Goal: Complete application form: Complete application form

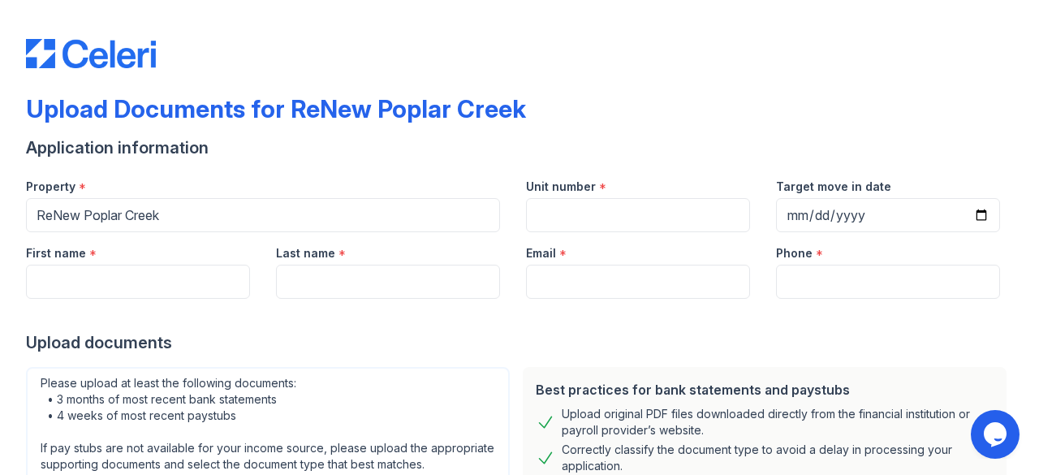
click at [421, 354] on form "Application information Property * ReNew Poplar Creek Unit number * Target move…" at bounding box center [519, 413] width 987 height 555
click at [392, 351] on div "Upload documents" at bounding box center [519, 342] width 987 height 23
click at [548, 220] on input "Unit number" at bounding box center [638, 215] width 224 height 34
click at [194, 295] on input "First name" at bounding box center [138, 282] width 224 height 34
type input "Rudaly"
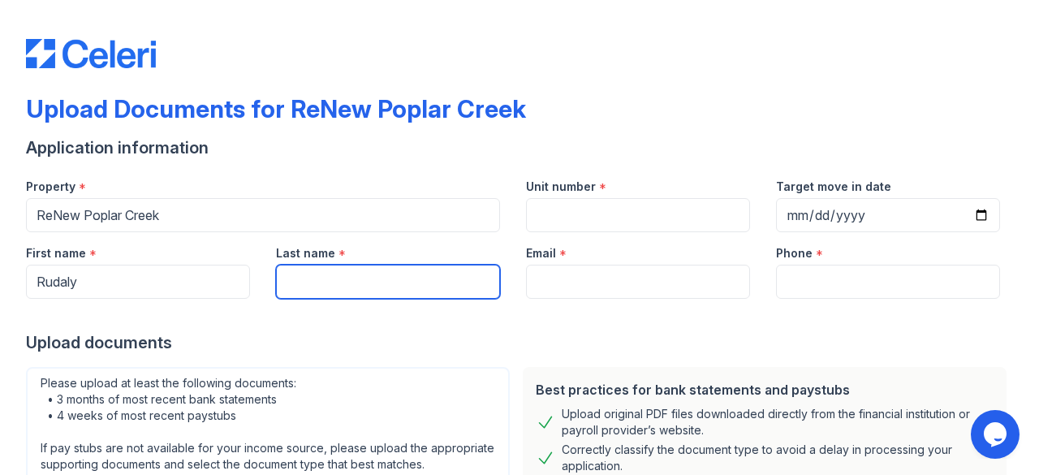
click at [315, 292] on input "Last name" at bounding box center [388, 282] width 224 height 34
type input "Gamluch Bolivar"
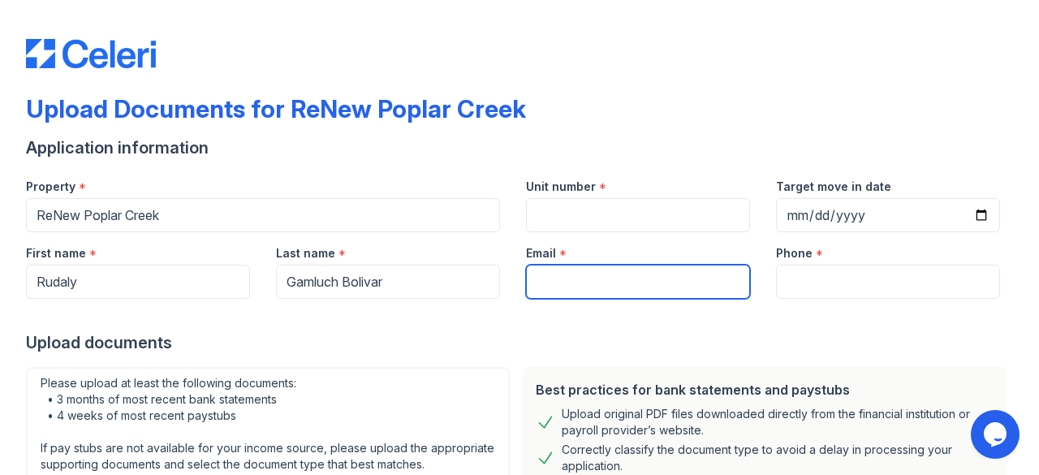
click at [531, 273] on input "Email" at bounding box center [638, 282] width 224 height 34
type input "u"
type input "[EMAIL_ADDRESS][DOMAIN_NAME]"
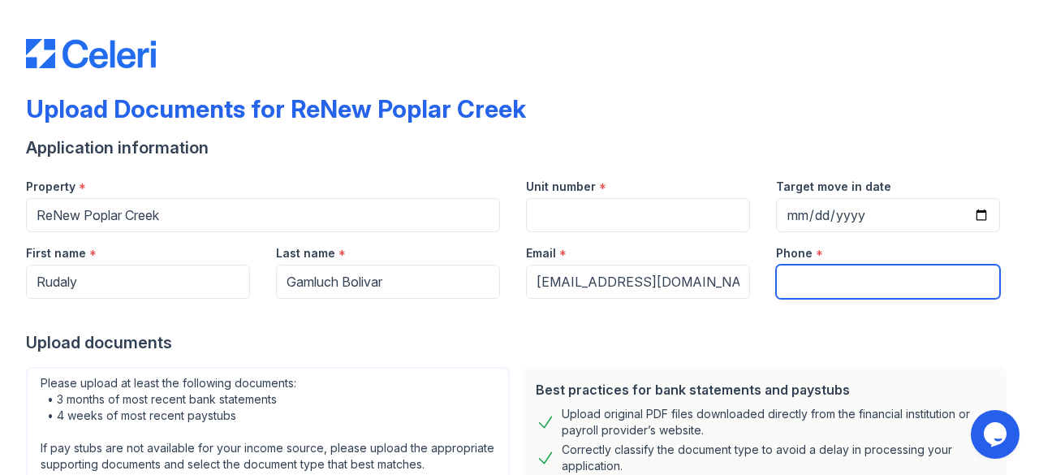
click at [832, 266] on input "Phone" at bounding box center [888, 282] width 224 height 34
type input "3312501835"
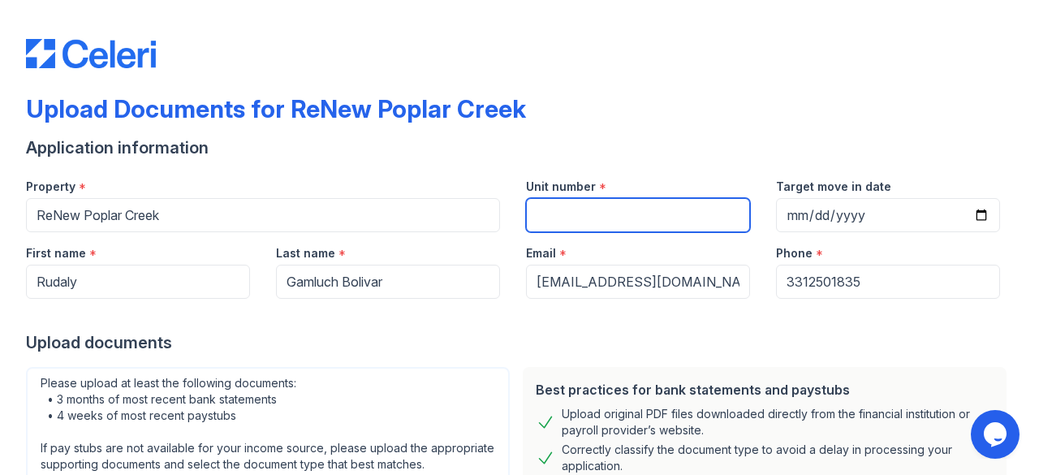
click at [636, 218] on input "Unit number" at bounding box center [638, 215] width 224 height 34
type input "9"
type input "F"
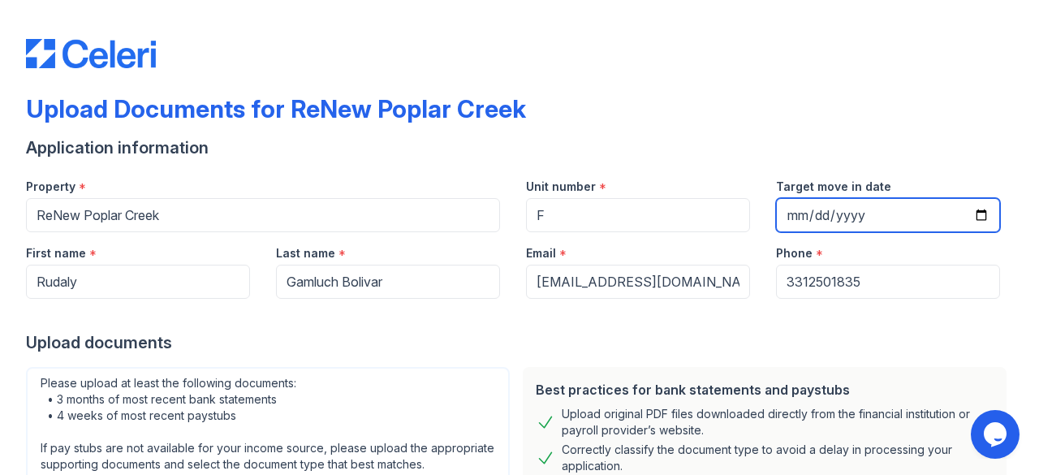
click at [789, 216] on input "Target move in date" at bounding box center [888, 215] width 224 height 34
type input "0019-10-28"
type input "[DATE]"
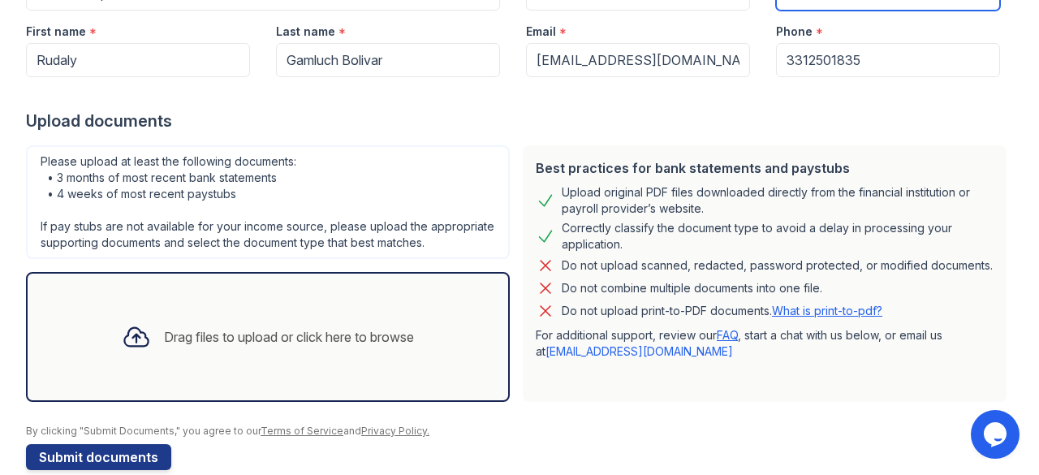
scroll to position [264, 0]
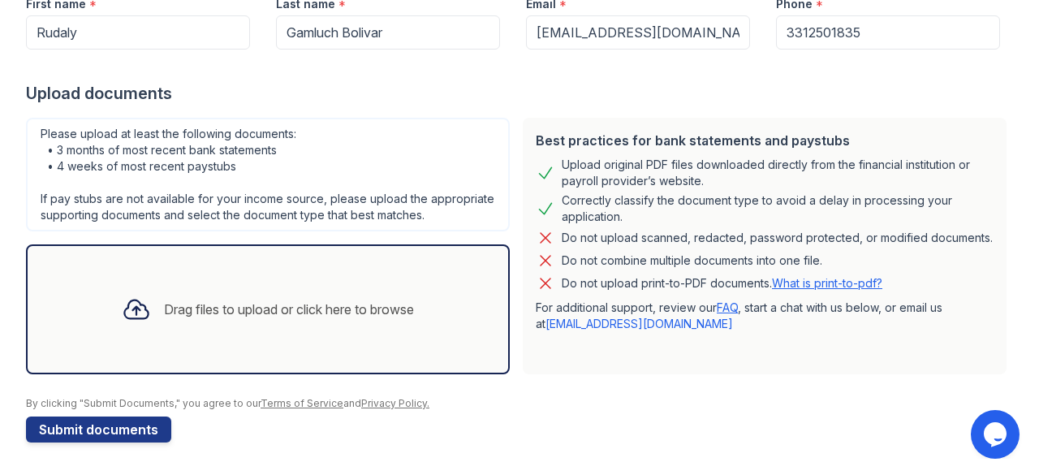
click at [274, 290] on div "Drag files to upload or click here to browse" at bounding box center [268, 309] width 318 height 55
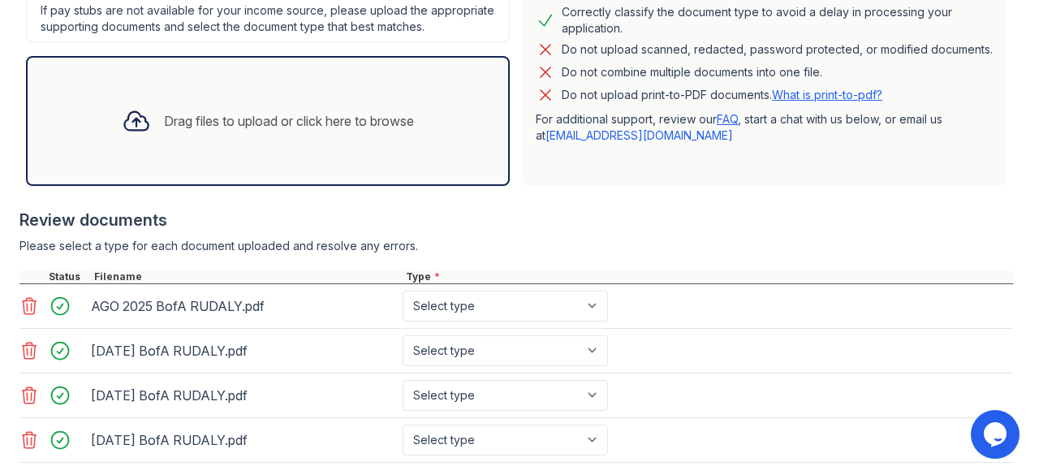
scroll to position [438, 0]
click at [191, 148] on div "Drag files to upload or click here to browse" at bounding box center [268, 119] width 318 height 55
click at [191, 114] on div "Drag files to upload or click here to browse" at bounding box center [268, 119] width 318 height 55
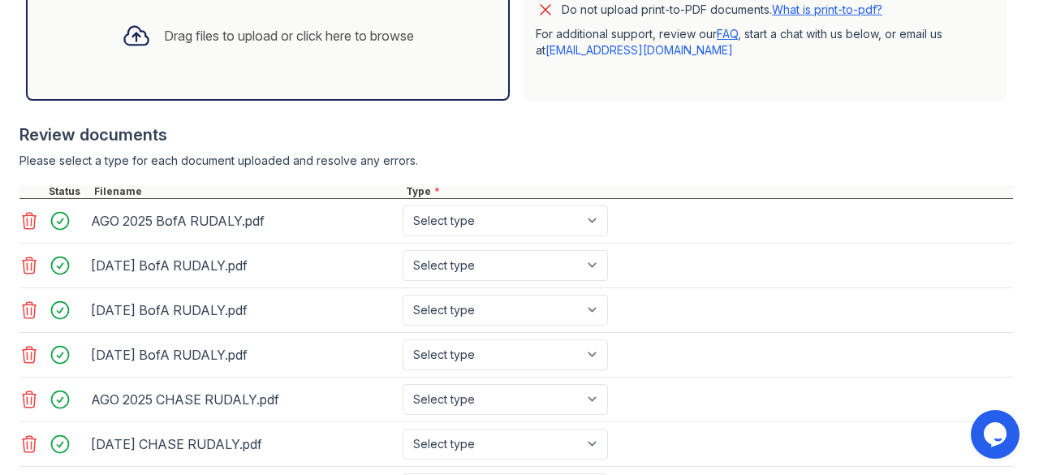
scroll to position [521, 0]
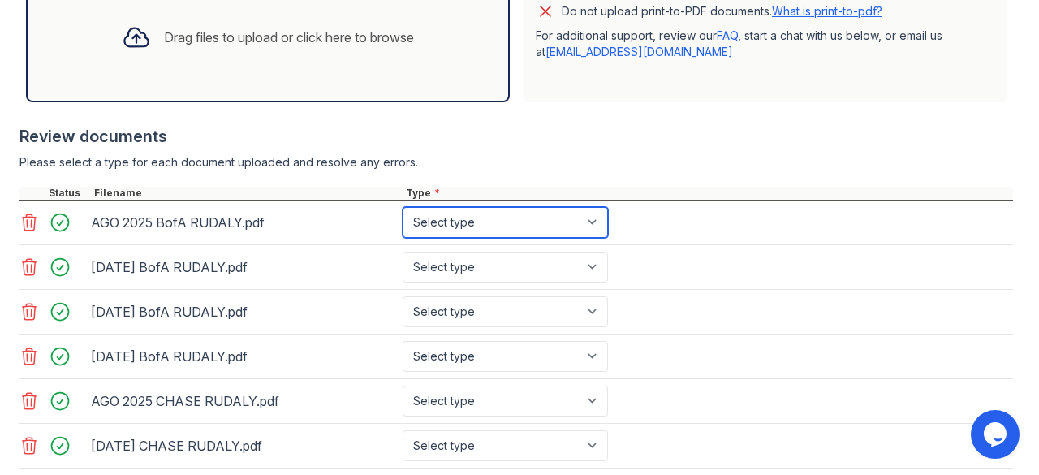
click at [510, 226] on select "Select type Paystub Bank Statement Offer Letter Tax Documents Benefit Award Let…" at bounding box center [504, 222] width 205 height 31
click at [448, 233] on select "Select type Paystub Bank Statement Offer Letter Tax Documents Benefit Award Let…" at bounding box center [504, 222] width 205 height 31
select select "bank_statement"
click at [402, 222] on select "Select type Paystub Bank Statement Offer Letter Tax Documents Benefit Award Let…" at bounding box center [504, 222] width 205 height 31
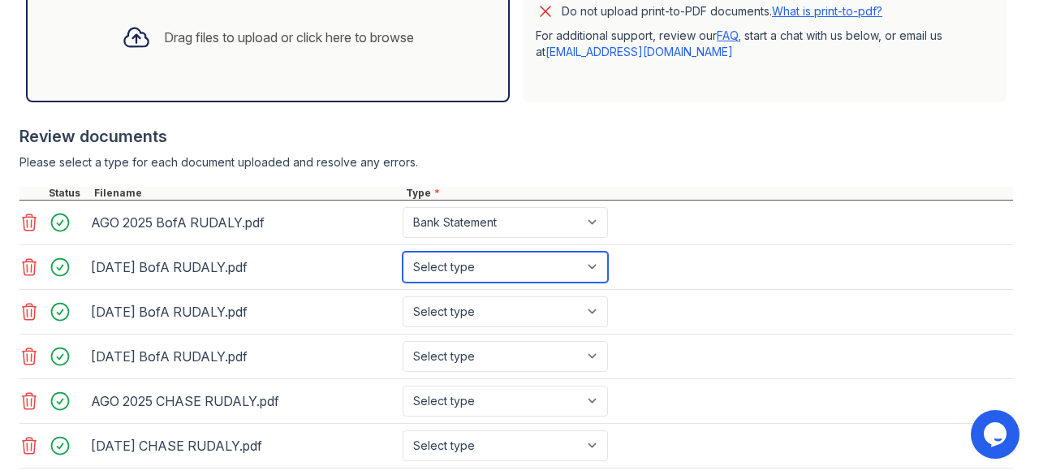
click at [459, 282] on select "Select type Paystub Bank Statement Offer Letter Tax Documents Benefit Award Let…" at bounding box center [504, 267] width 205 height 31
select select "bank_statement"
click at [402, 265] on select "Select type Paystub Bank Statement Offer Letter Tax Documents Benefit Award Let…" at bounding box center [504, 267] width 205 height 31
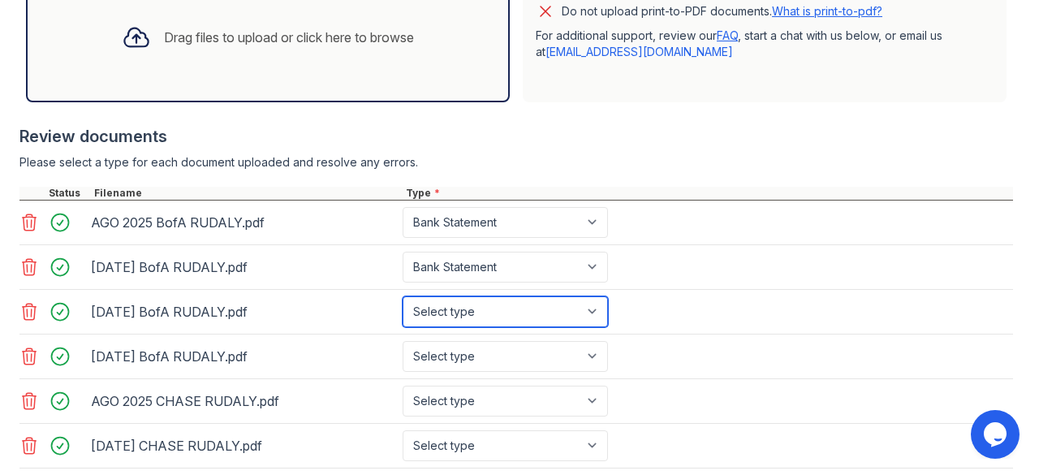
click at [467, 318] on select "Select type Paystub Bank Statement Offer Letter Tax Documents Benefit Award Let…" at bounding box center [504, 311] width 205 height 31
select select "bank_statement"
click at [402, 309] on select "Select type Paystub Bank Statement Offer Letter Tax Documents Benefit Award Let…" at bounding box center [504, 311] width 205 height 31
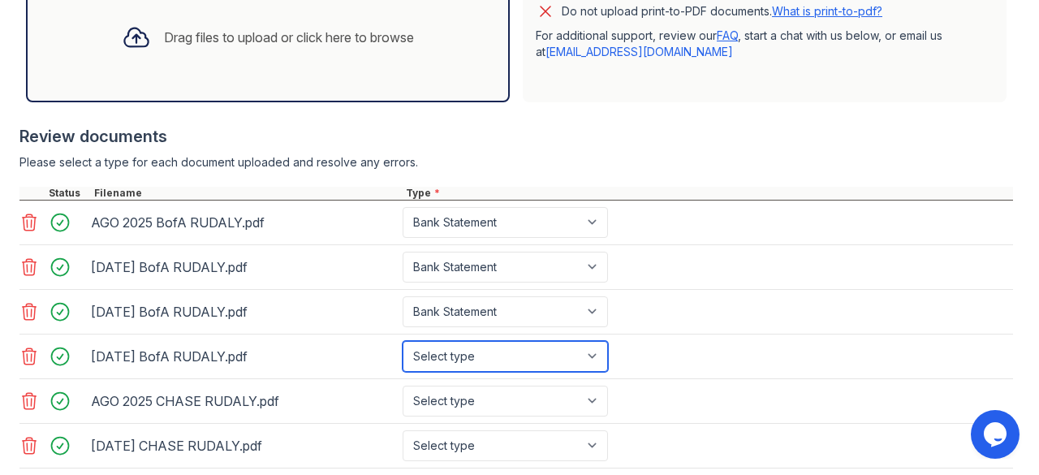
click at [489, 365] on select "Select type Paystub Bank Statement Offer Letter Tax Documents Benefit Award Let…" at bounding box center [504, 356] width 205 height 31
select select "bank_statement"
click at [402, 353] on select "Select type Paystub Bank Statement Offer Letter Tax Documents Benefit Award Let…" at bounding box center [504, 356] width 205 height 31
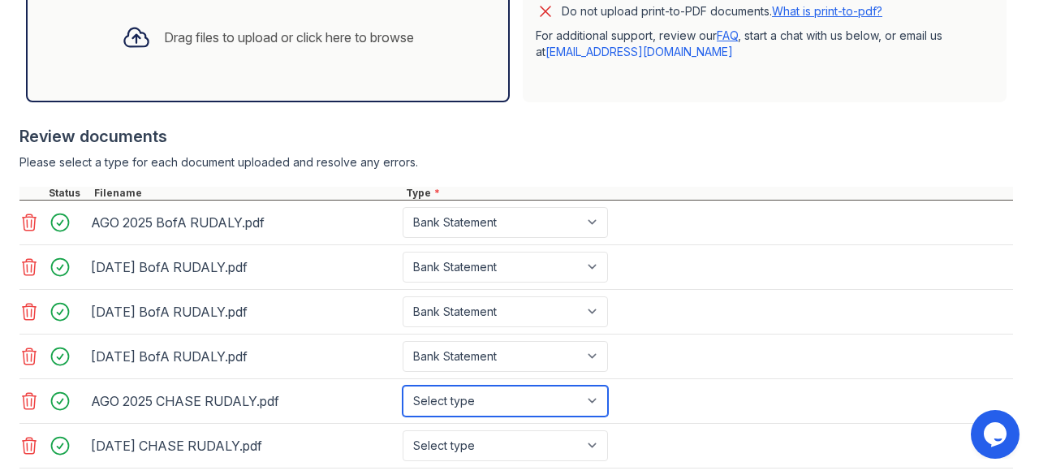
click at [480, 405] on select "Select type Paystub Bank Statement Offer Letter Tax Documents Benefit Award Let…" at bounding box center [504, 400] width 205 height 31
select select "bank_statement"
click at [402, 397] on select "Select type Paystub Bank Statement Offer Letter Tax Documents Benefit Award Let…" at bounding box center [504, 400] width 205 height 31
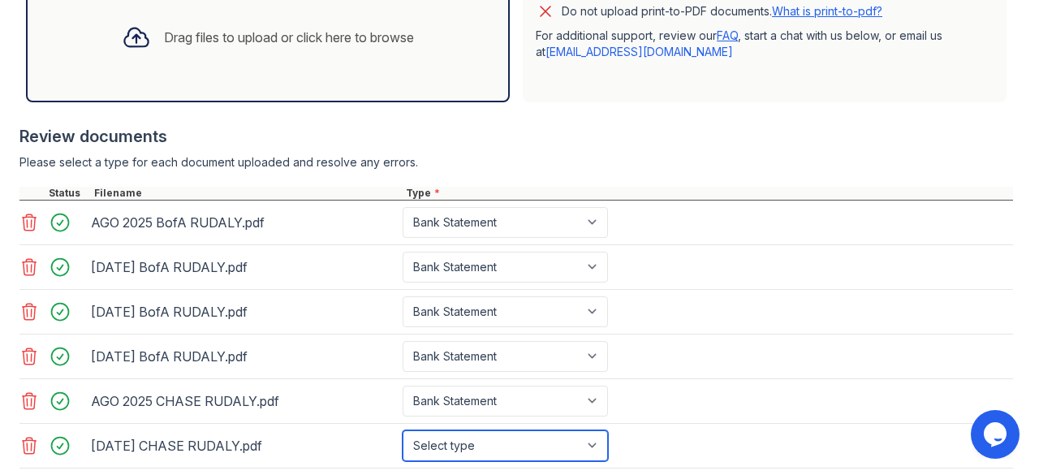
click at [485, 454] on select "Select type Paystub Bank Statement Offer Letter Tax Documents Benefit Award Let…" at bounding box center [504, 445] width 205 height 31
select select "bank_statement"
click at [402, 441] on select "Select type Paystub Bank Statement Offer Letter Tax Documents Benefit Award Let…" at bounding box center [504, 445] width 205 height 31
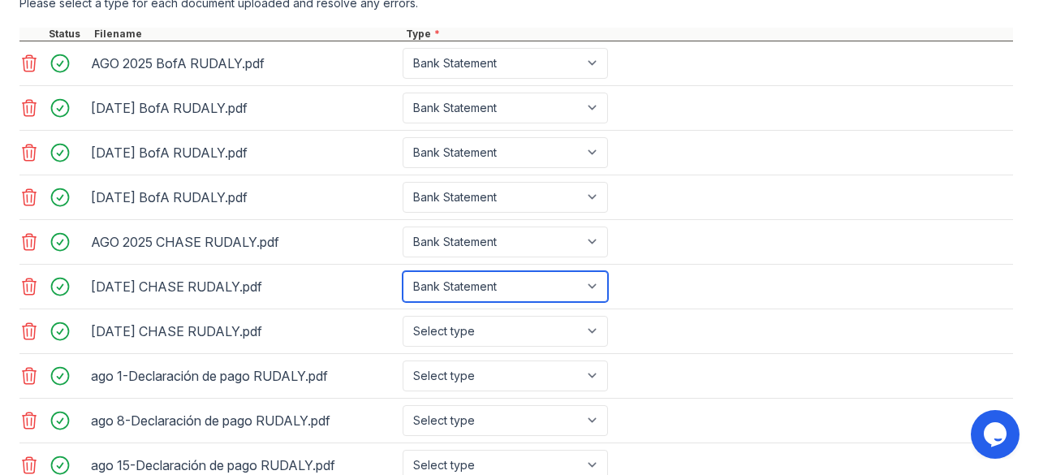
scroll to position [683, 0]
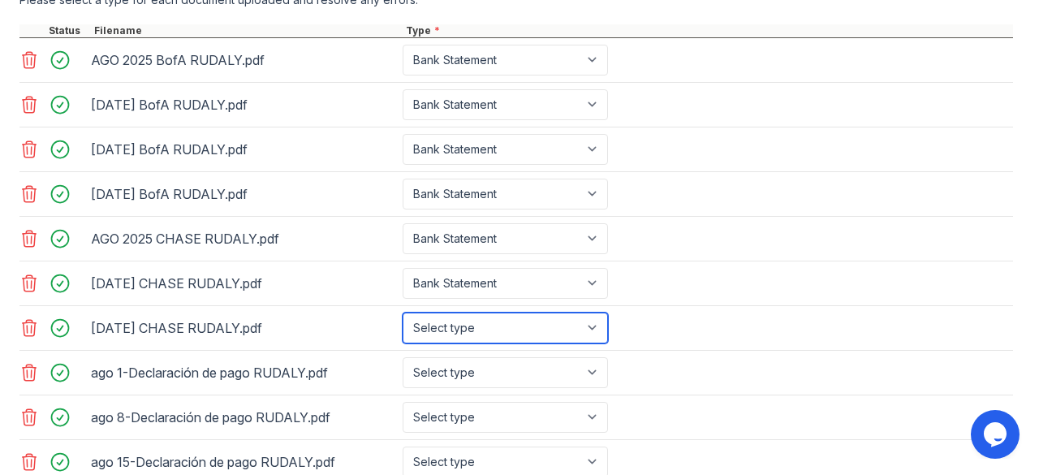
click at [523, 327] on select "Select type Paystub Bank Statement Offer Letter Tax Documents Benefit Award Let…" at bounding box center [504, 327] width 205 height 31
click at [402, 322] on select "Select type Paystub Bank Statement Offer Letter Tax Documents Benefit Award Let…" at bounding box center [504, 327] width 205 height 31
click at [504, 335] on select "Select type Paystub Bank Statement Offer Letter Tax Documents Benefit Award Let…" at bounding box center [504, 327] width 205 height 31
select select "bank_statement"
click at [402, 322] on select "Select type Paystub Bank Statement Offer Letter Tax Documents Benefit Award Let…" at bounding box center [504, 327] width 205 height 31
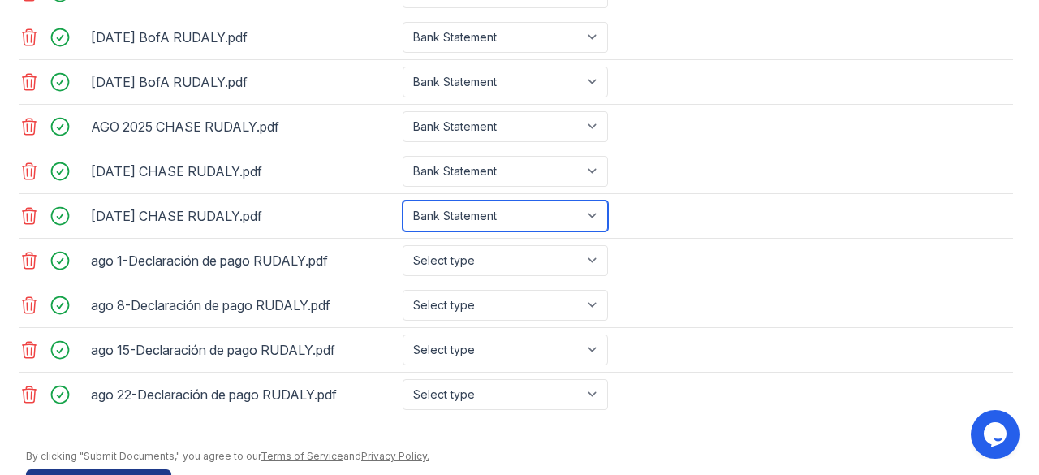
scroll to position [799, 0]
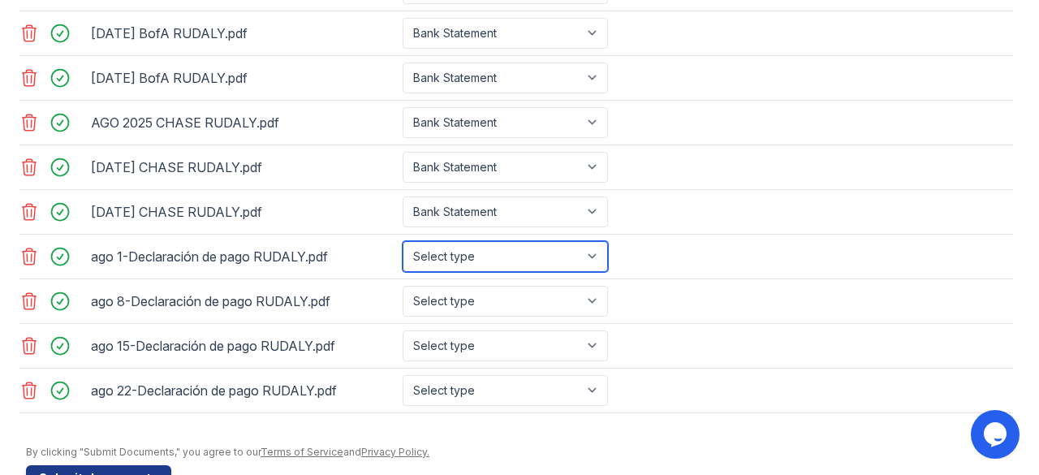
click at [461, 259] on select "Select type Paystub Bank Statement Offer Letter Tax Documents Benefit Award Let…" at bounding box center [504, 256] width 205 height 31
select select "paystub"
click at [402, 249] on select "Select type Paystub Bank Statement Offer Letter Tax Documents Benefit Award Let…" at bounding box center [504, 256] width 205 height 31
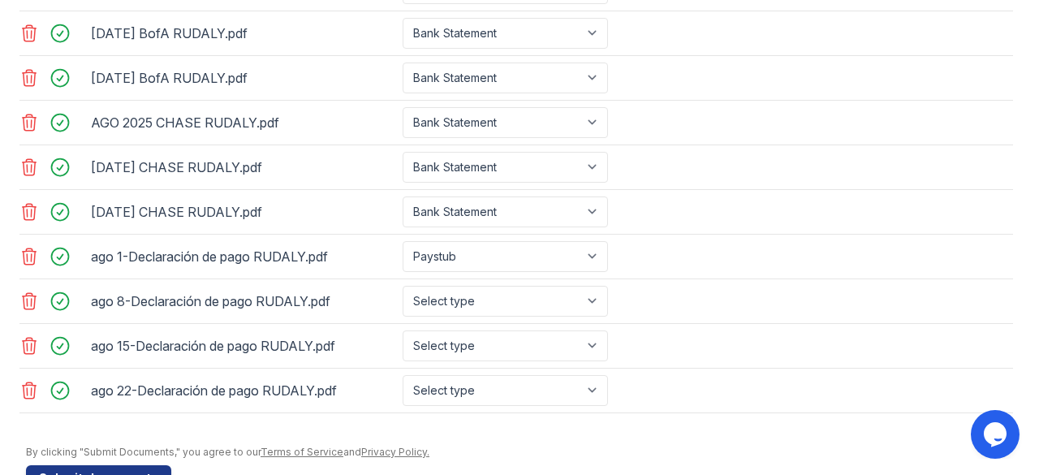
click at [467, 289] on div "ago 8-Declaración de pago RUDALY.pdf Select type Paystub Bank Statement Offer …" at bounding box center [515, 301] width 993 height 45
click at [471, 298] on select "Select type Paystub Bank Statement Offer Letter Tax Documents Benefit Award Let…" at bounding box center [504, 301] width 205 height 31
select select "paystub"
click at [402, 293] on select "Select type Paystub Bank Statement Offer Letter Tax Documents Benefit Award Let…" at bounding box center [504, 301] width 205 height 31
click at [480, 349] on select "Select type Paystub Bank Statement Offer Letter Tax Documents Benefit Award Let…" at bounding box center [504, 345] width 205 height 31
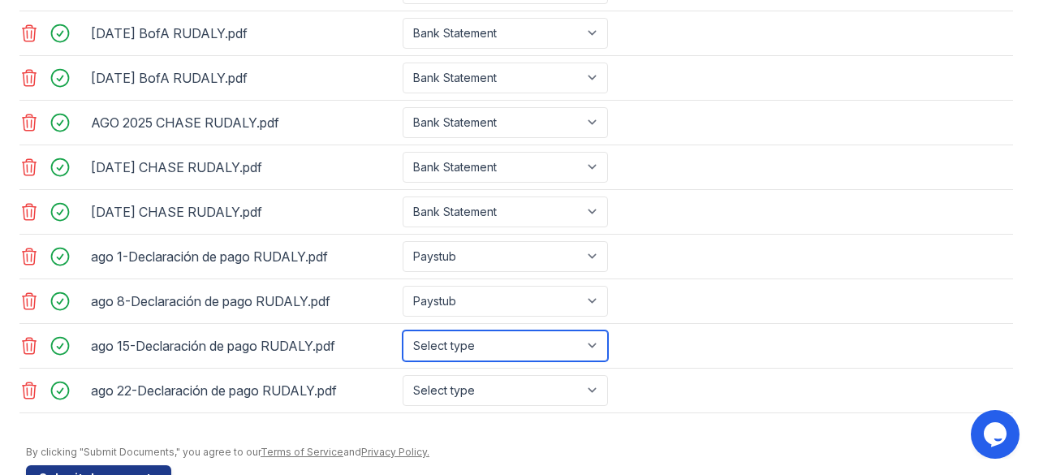
select select "paystub"
click at [402, 337] on select "Select type Paystub Bank Statement Offer Letter Tax Documents Benefit Award Let…" at bounding box center [504, 345] width 205 height 31
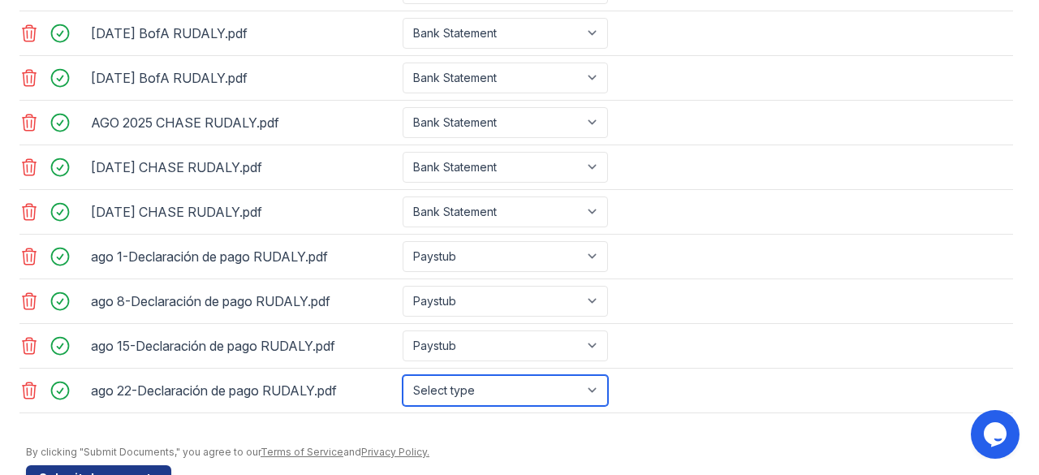
click at [467, 382] on select "Select type Paystub Bank Statement Offer Letter Tax Documents Benefit Award Let…" at bounding box center [504, 390] width 205 height 31
select select "paystub"
click at [402, 381] on select "Select type Paystub Bank Statement Offer Letter Tax Documents Benefit Award Let…" at bounding box center [504, 390] width 205 height 31
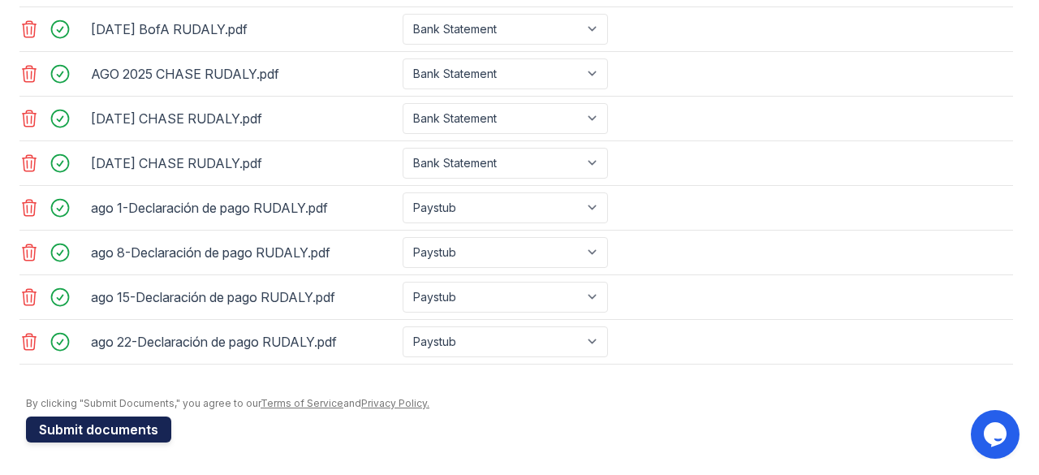
click at [94, 435] on button "Submit documents" at bounding box center [98, 429] width 145 height 26
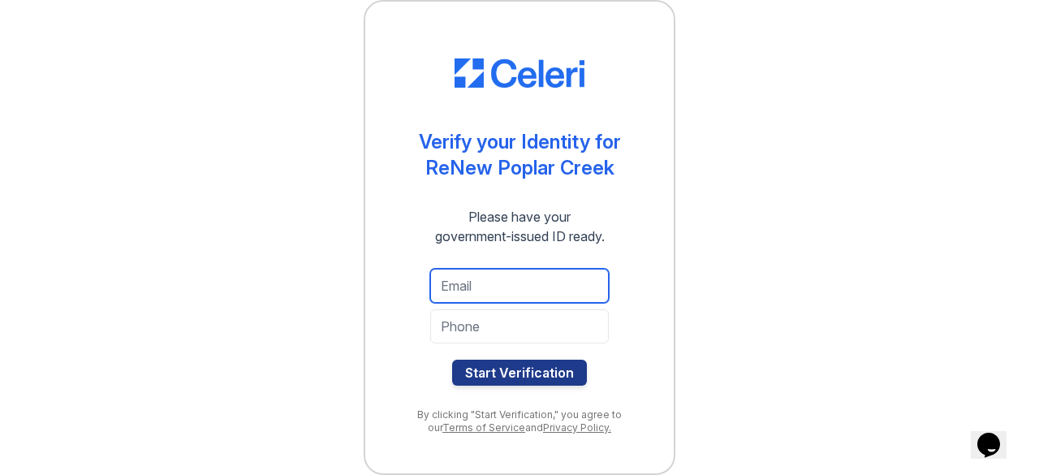
click at [485, 285] on input "email" at bounding box center [519, 286] width 179 height 34
type input "[EMAIL_ADDRESS][DOMAIN_NAME]"
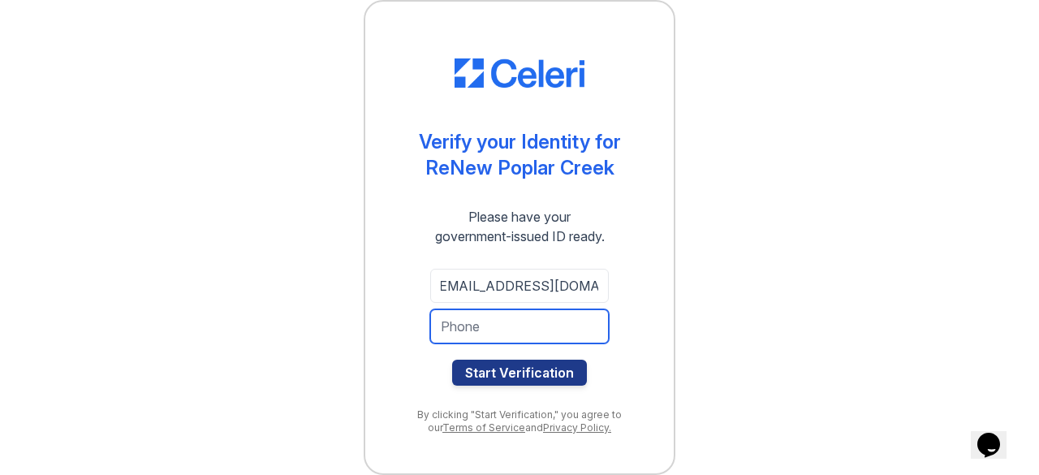
scroll to position [0, 0]
click at [475, 316] on input "tel" at bounding box center [519, 326] width 179 height 34
type input "3312501835"
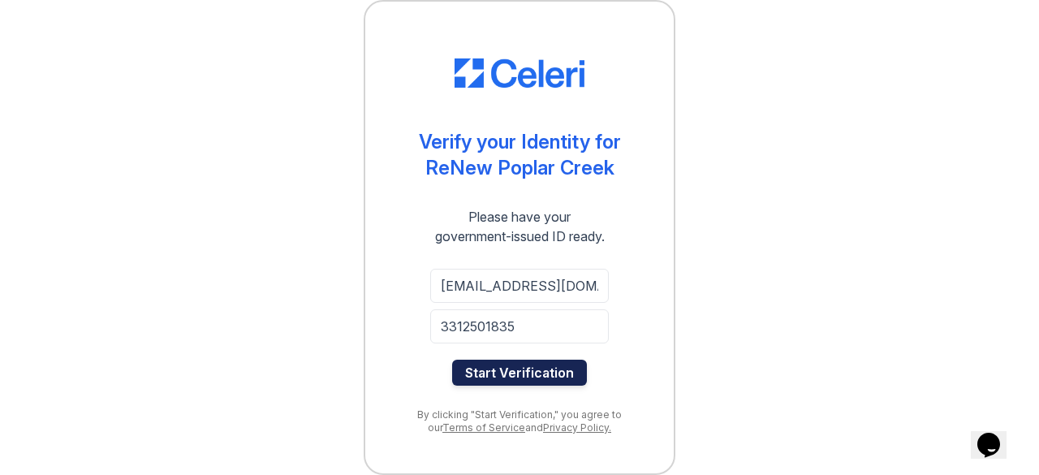
click at [574, 367] on button "Start Verification" at bounding box center [519, 372] width 135 height 26
